Goal: Information Seeking & Learning: Learn about a topic

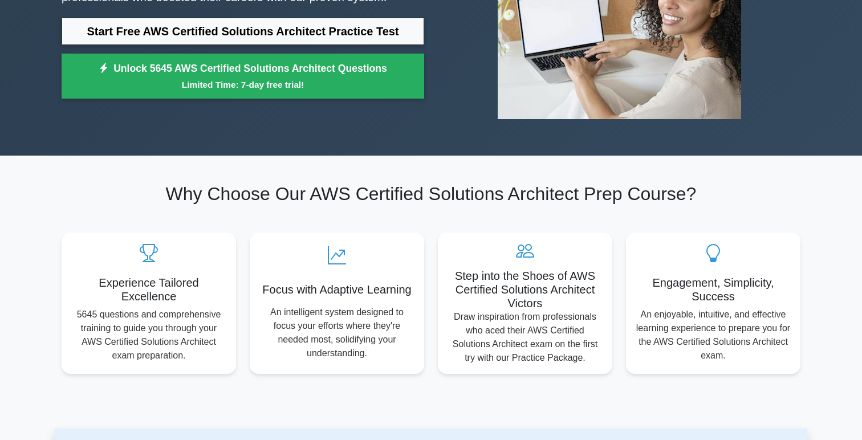
scroll to position [202, 0]
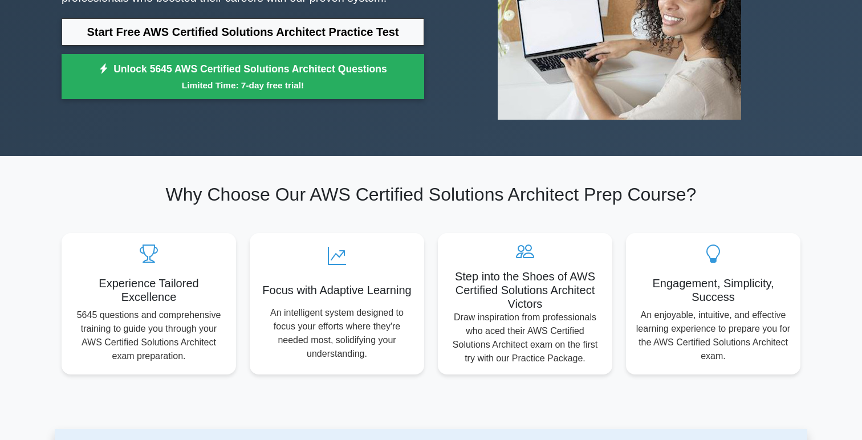
click at [62, 200] on h2 "Why Choose Our AWS Certified Solutions Architect Prep Course?" at bounding box center [431, 195] width 739 height 22
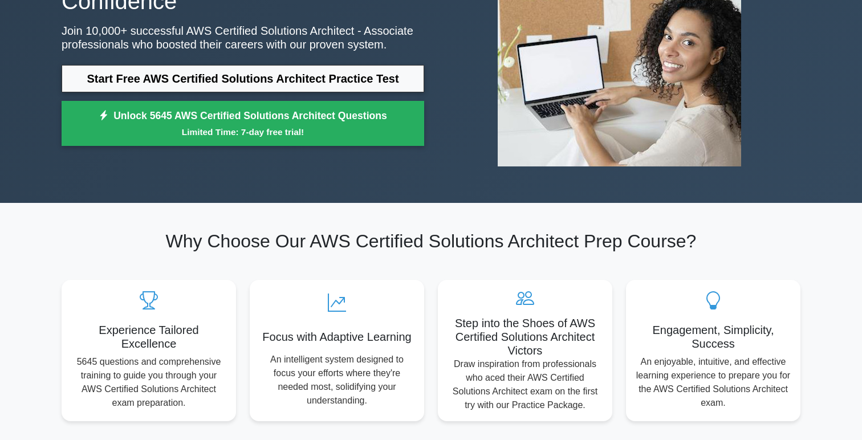
scroll to position [125, 0]
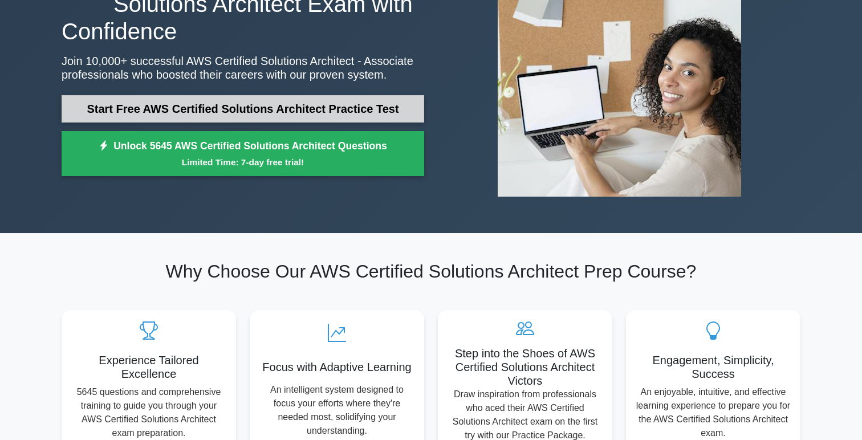
click at [257, 111] on link "Start Free AWS Certified Solutions Architect Practice Test" at bounding box center [243, 108] width 362 height 27
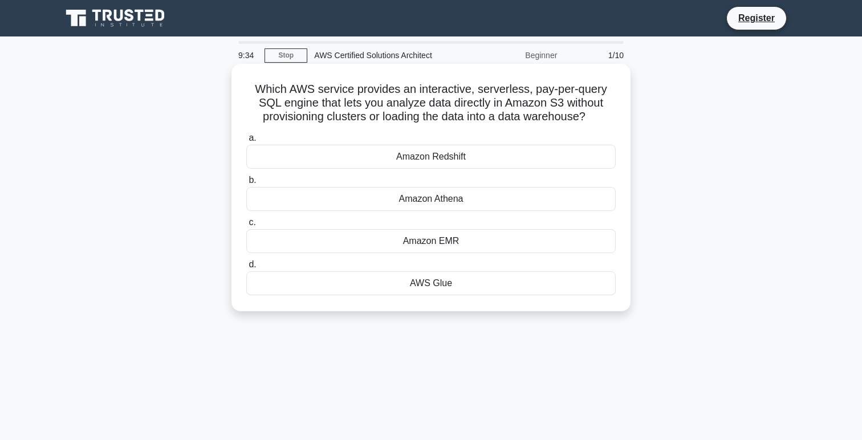
click at [429, 282] on div "AWS Glue" at bounding box center [430, 283] width 369 height 24
click at [246, 268] on input "d. AWS Glue" at bounding box center [246, 264] width 0 height 7
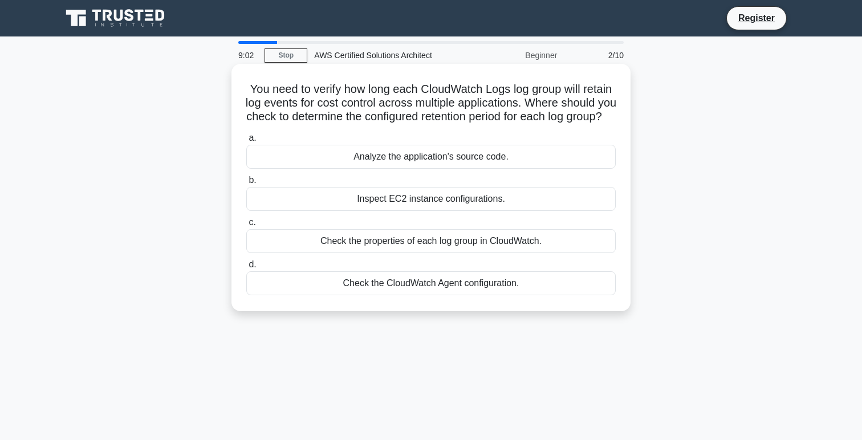
click at [389, 295] on div "Check the CloudWatch Agent configuration." at bounding box center [430, 283] width 369 height 24
click at [246, 268] on input "d. Check the CloudWatch Agent configuration." at bounding box center [246, 264] width 0 height 7
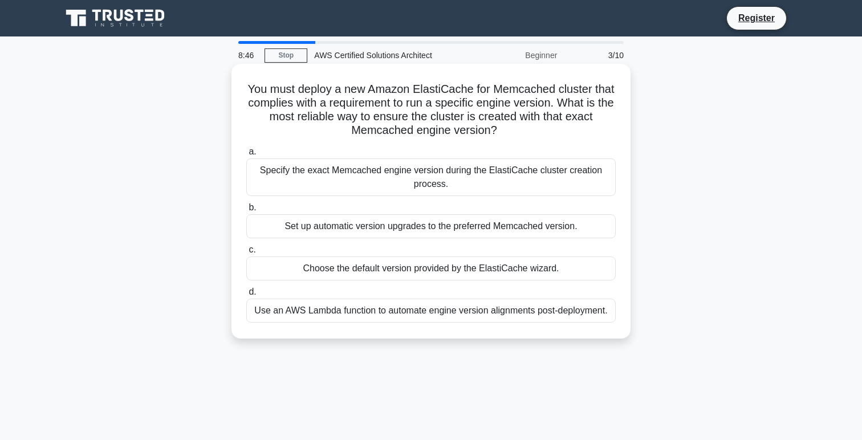
click at [354, 278] on div "Choose the default version provided by the ElastiCache wizard." at bounding box center [430, 268] width 369 height 24
click at [246, 254] on input "c. Choose the default version provided by the ElastiCache wizard." at bounding box center [246, 249] width 0 height 7
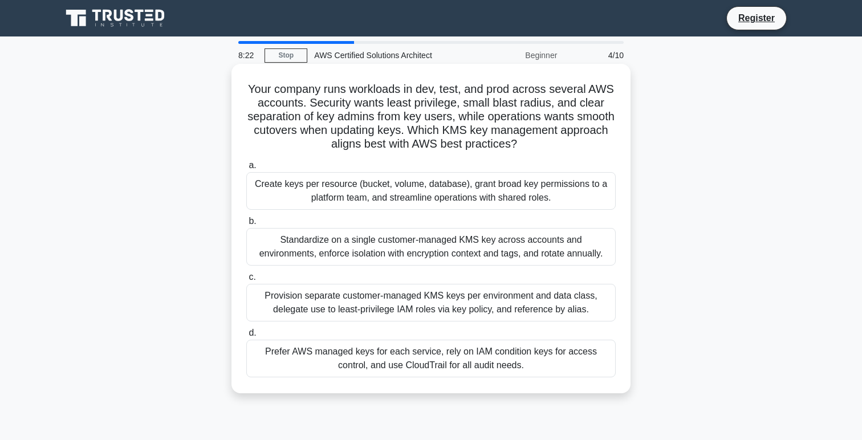
click at [370, 244] on div "Standardize on a single customer-managed KMS key across accounts and environmen…" at bounding box center [430, 247] width 369 height 38
click at [246, 225] on input "b. Standardize on a single customer-managed KMS key across accounts and environ…" at bounding box center [246, 221] width 0 height 7
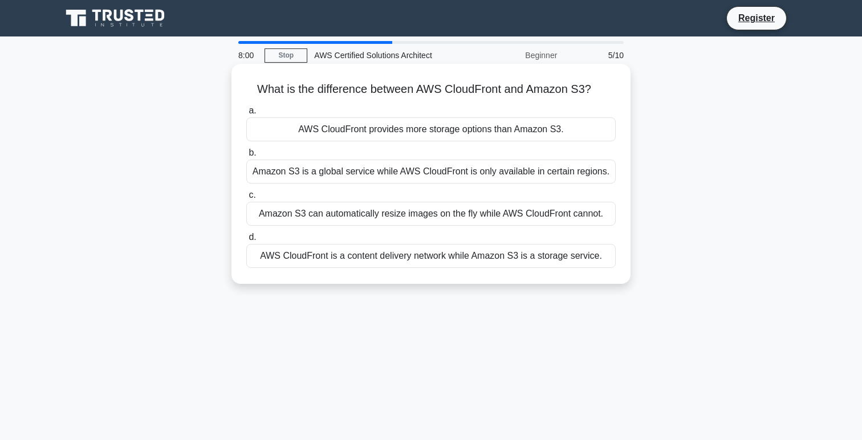
click at [375, 252] on div "AWS CloudFront is a content delivery network while Amazon S3 is a storage servi…" at bounding box center [430, 256] width 369 height 24
click at [246, 241] on input "d. AWS CloudFront is a content delivery network while Amazon S3 is a storage se…" at bounding box center [246, 237] width 0 height 7
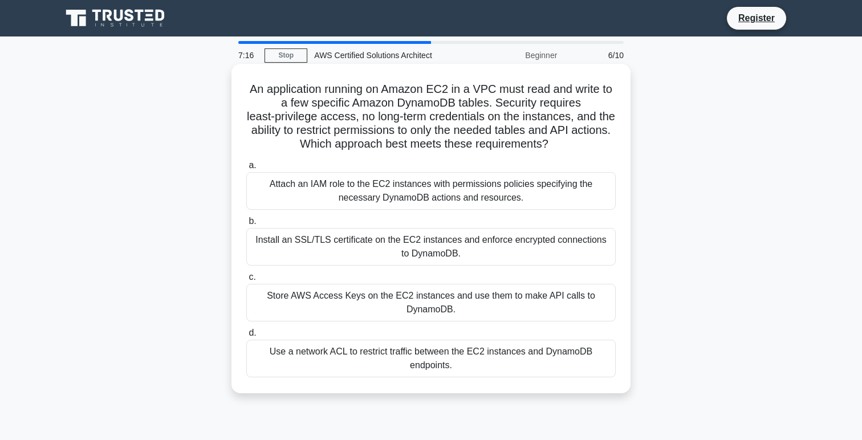
click at [352, 193] on div "Attach an IAM role to the EC2 instances with permissions policies specifying th…" at bounding box center [430, 191] width 369 height 38
click at [246, 169] on input "a. Attach an IAM role to the EC2 instances with permissions policies specifying…" at bounding box center [246, 165] width 0 height 7
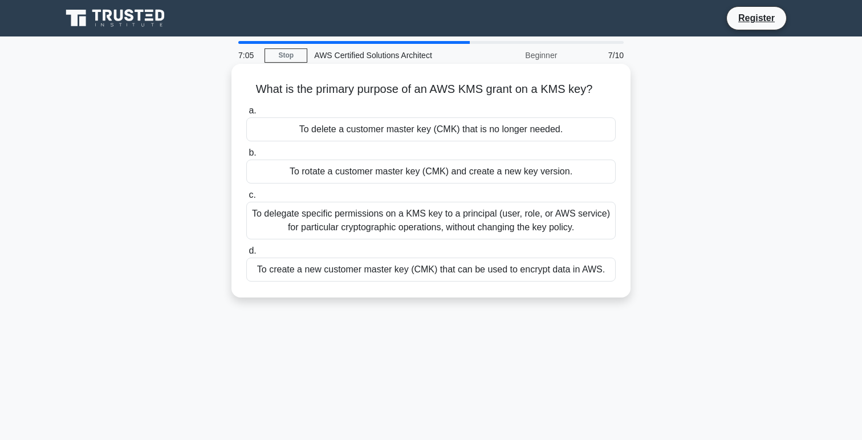
click at [436, 274] on div "To create a new customer master key (CMK) that can be used to encrypt data in A…" at bounding box center [430, 270] width 369 height 24
click at [246, 255] on input "d. To create a new customer master key (CMK) that can be used to encrypt data i…" at bounding box center [246, 250] width 0 height 7
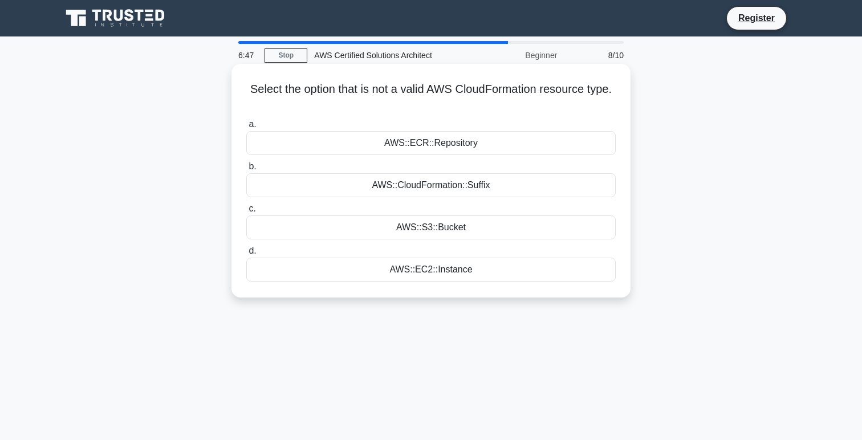
click at [435, 144] on div "AWS::ECR::Repository" at bounding box center [430, 143] width 369 height 24
click at [246, 128] on input "a. AWS::ECR::Repository" at bounding box center [246, 124] width 0 height 7
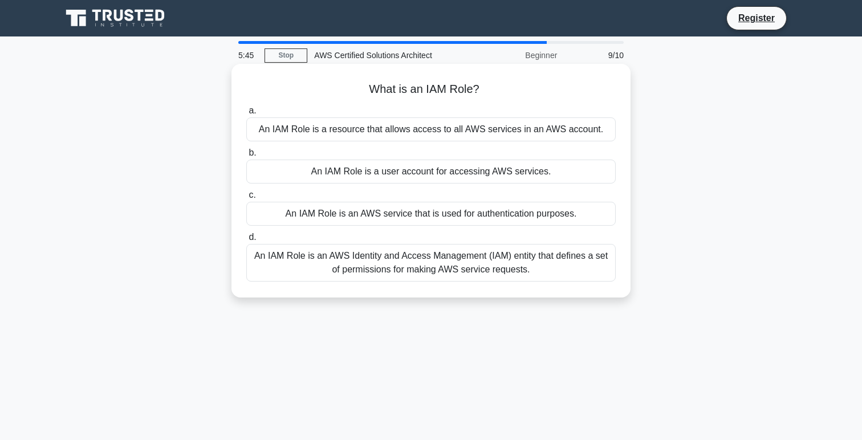
click at [425, 176] on div "An IAM Role is a user account for accessing AWS services." at bounding box center [430, 172] width 369 height 24
click at [246, 157] on input "b. An IAM Role is a user account for accessing AWS services." at bounding box center [246, 152] width 0 height 7
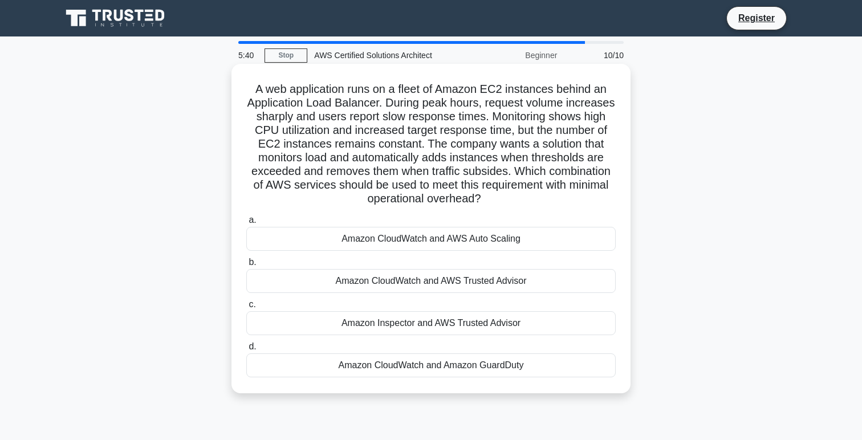
click at [401, 245] on div "Amazon CloudWatch and AWS Auto Scaling" at bounding box center [430, 239] width 369 height 24
click at [246, 224] on input "a. Amazon CloudWatch and AWS Auto Scaling" at bounding box center [246, 220] width 0 height 7
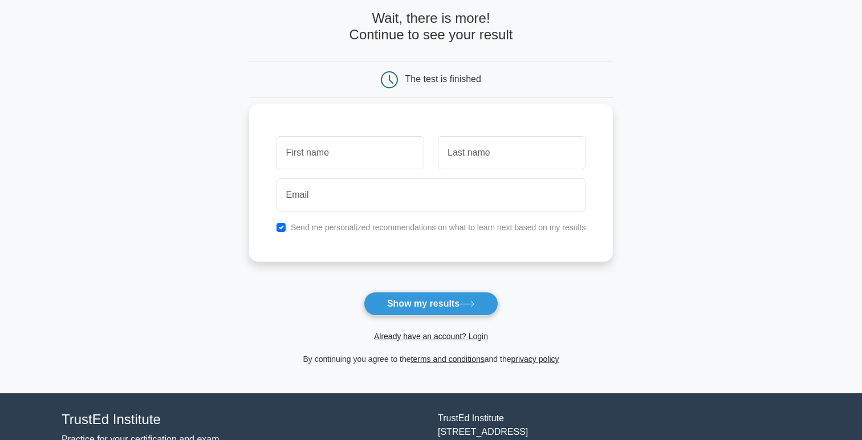
click at [366, 158] on input "text" at bounding box center [350, 152] width 148 height 33
type input "vamsidhar"
type input "ethamukala"
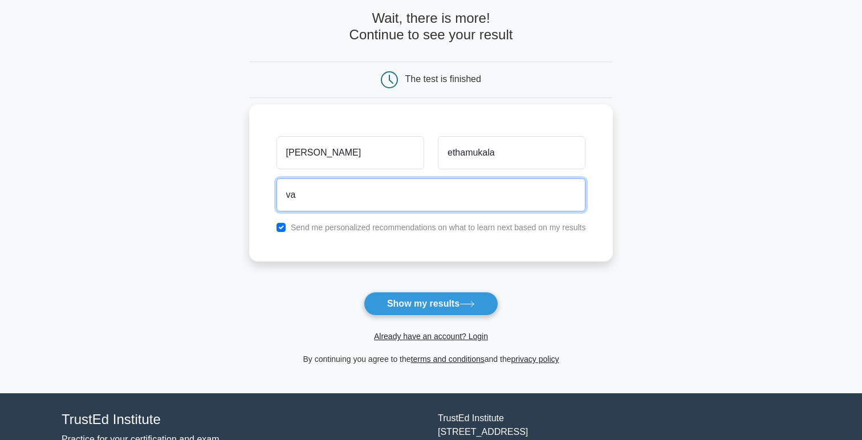
type input "v"
type input "ethamukkalavamsidhar44@gmail.com"
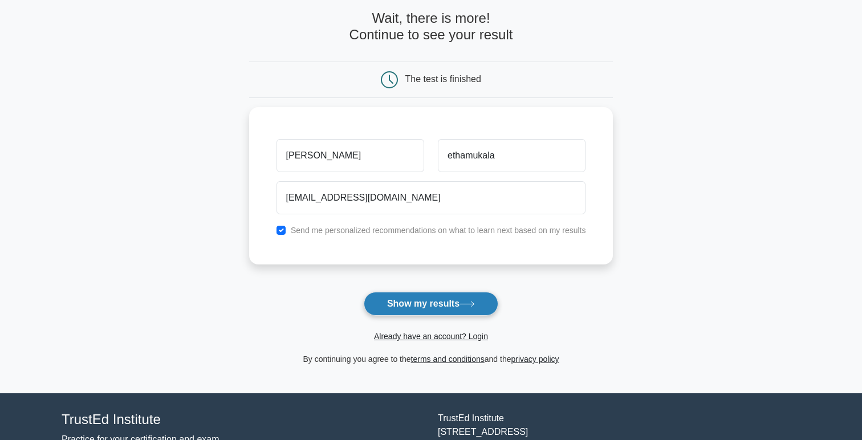
click at [418, 310] on button "Show my results" at bounding box center [431, 304] width 134 height 24
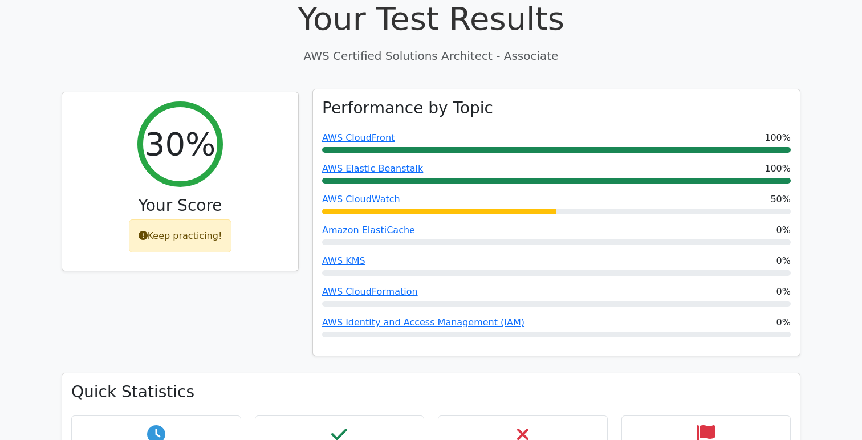
scroll to position [397, 0]
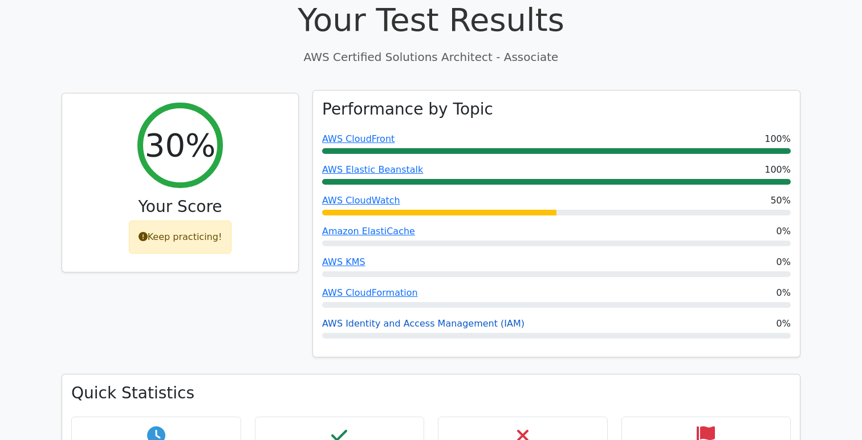
click at [444, 318] on link "AWS Identity and Access Management (IAM)" at bounding box center [423, 323] width 202 height 11
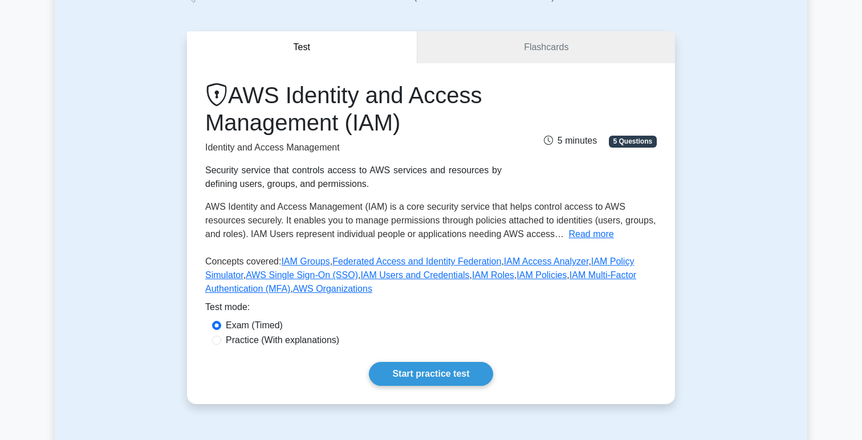
scroll to position [84, 0]
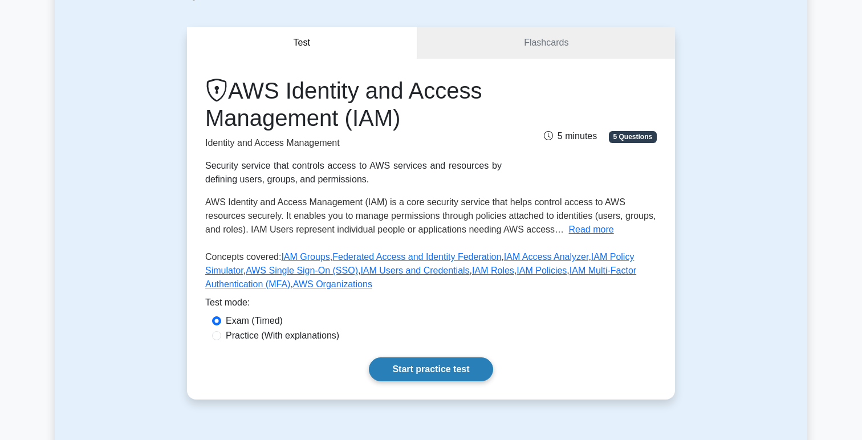
click at [432, 368] on link "Start practice test" at bounding box center [431, 369] width 124 height 24
